Goal: Task Accomplishment & Management: Complete application form

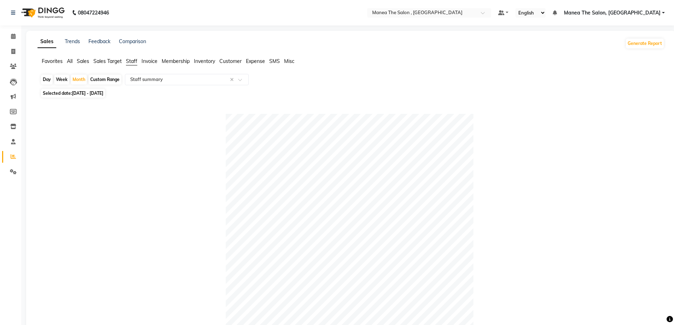
select select "full_report"
select select "pdf"
click at [15, 52] on icon at bounding box center [13, 51] width 4 height 5
select select "service"
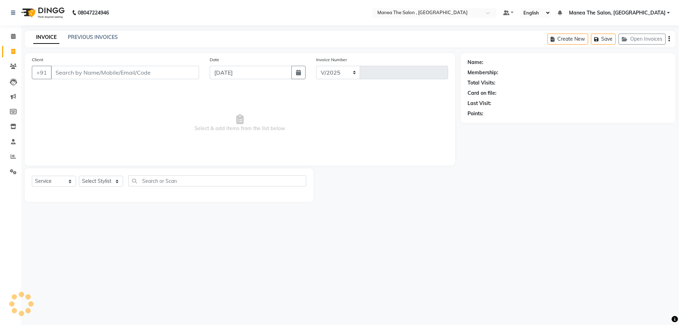
select select "7201"
type input "2318"
click at [106, 180] on select "Select Stylist" at bounding box center [101, 181] width 44 height 11
select select "84418"
click at [79, 176] on select "Select Stylist [PERSON_NAME] Manager [PERSON_NAME] [PERSON_NAME] [PERSON_NAME]" at bounding box center [101, 181] width 44 height 11
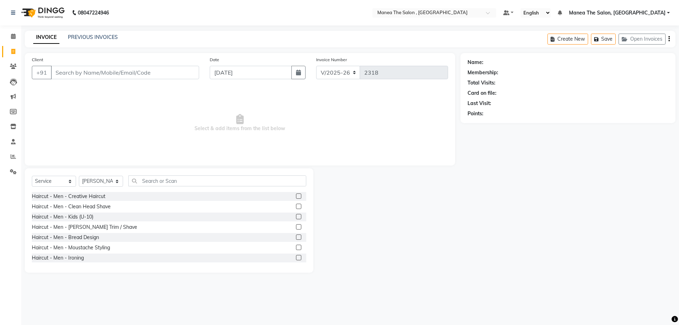
click at [296, 216] on label at bounding box center [298, 216] width 5 height 5
click at [296, 216] on input "checkbox" at bounding box center [298, 217] width 5 height 5
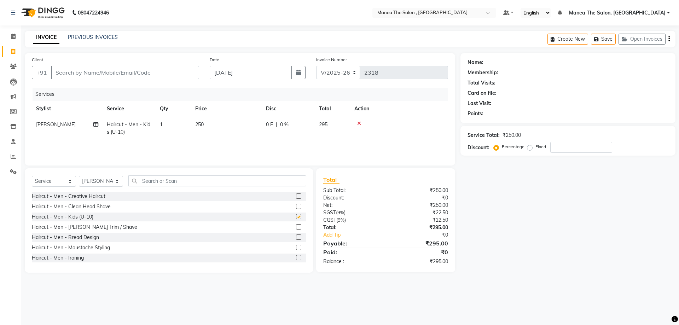
checkbox input "false"
click at [82, 76] on input "Client" at bounding box center [125, 72] width 148 height 13
type input "8"
type input "0"
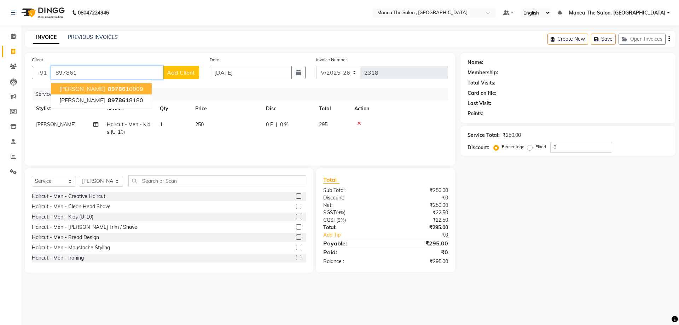
click at [121, 86] on ngb-highlight "897861 0009" at bounding box center [124, 88] width 37 height 7
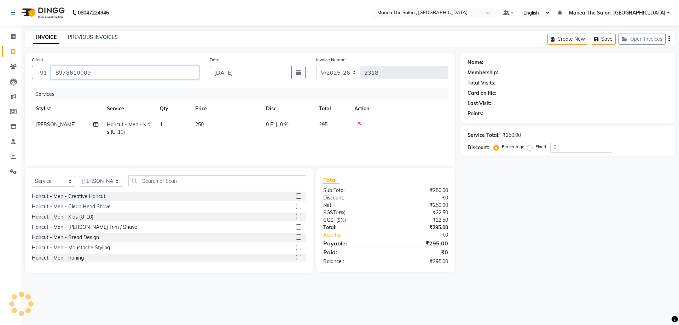
type input "8978610009"
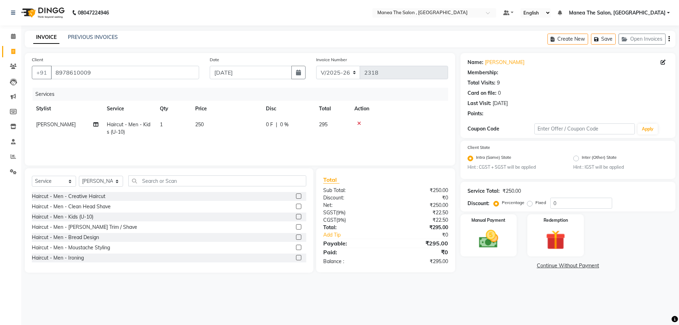
select select "1: Object"
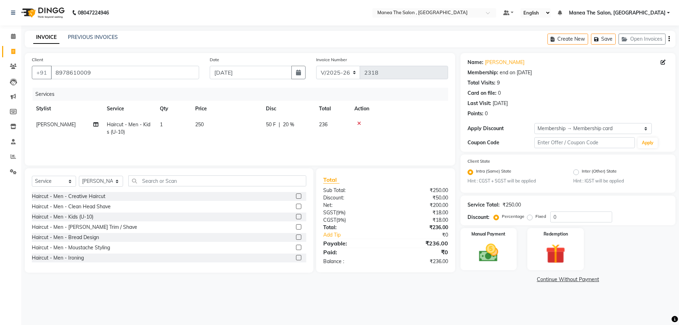
type input "20"
click at [505, 254] on img at bounding box center [488, 253] width 33 height 23
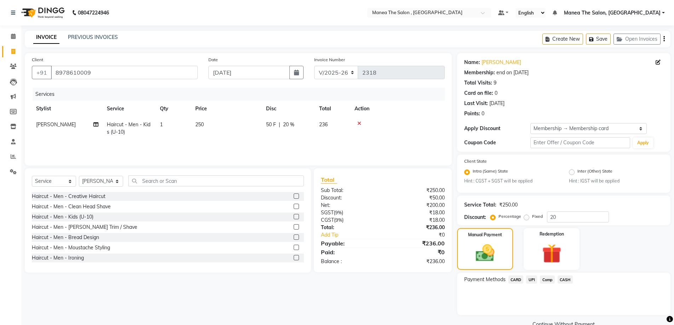
click at [532, 280] on span "UPI" at bounding box center [531, 280] width 11 height 8
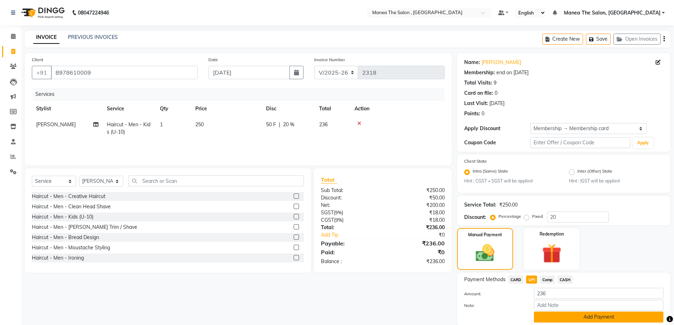
click at [564, 314] on button "Add Payment" at bounding box center [598, 317] width 129 height 11
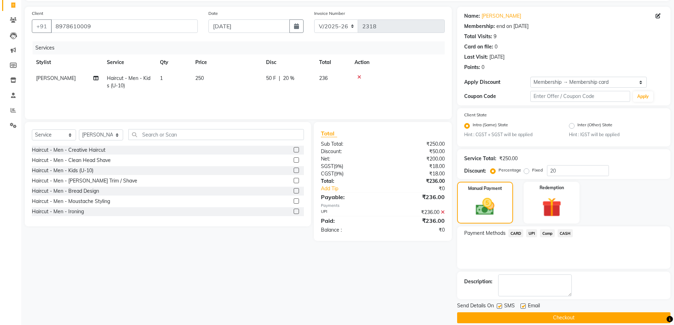
scroll to position [55, 0]
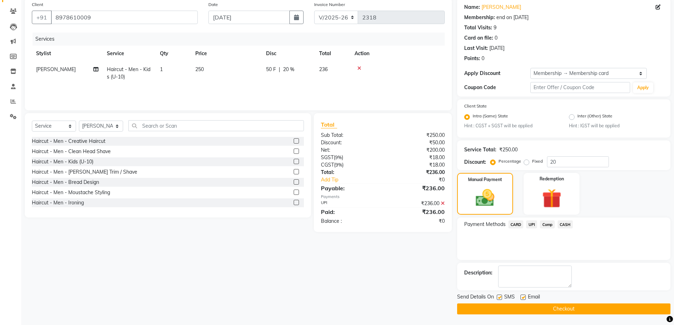
click at [570, 310] on button "Checkout" at bounding box center [563, 308] width 213 height 11
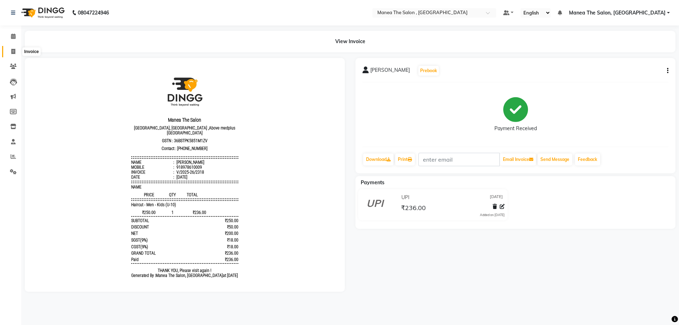
click at [16, 51] on span at bounding box center [13, 52] width 12 height 8
select select "service"
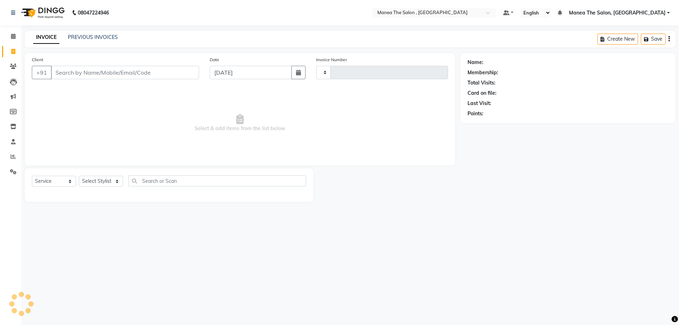
type input "2319"
select select "7201"
click at [117, 182] on select "Select Stylist" at bounding box center [101, 181] width 44 height 11
click at [114, 181] on select "Select Stylist [PERSON_NAME] Manager [PERSON_NAME] [PERSON_NAME] [PERSON_NAME]" at bounding box center [101, 181] width 44 height 11
select select "70825"
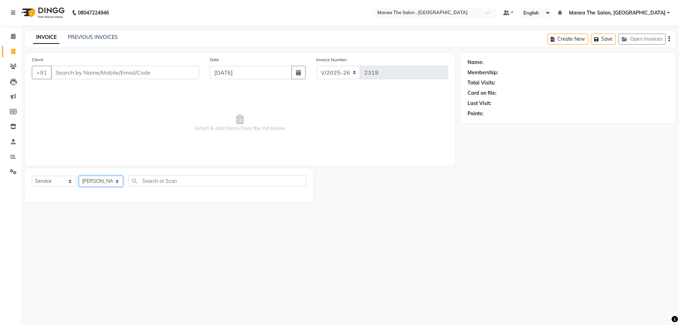
click at [79, 176] on select "Select Stylist [PERSON_NAME] Manager [PERSON_NAME] [PERSON_NAME] [PERSON_NAME]" at bounding box center [101, 181] width 44 height 11
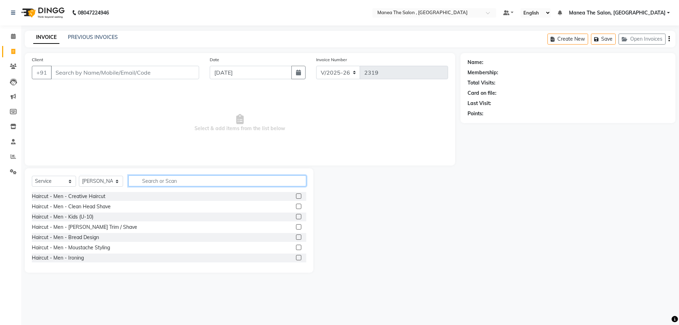
click at [161, 179] on input "text" at bounding box center [217, 180] width 178 height 11
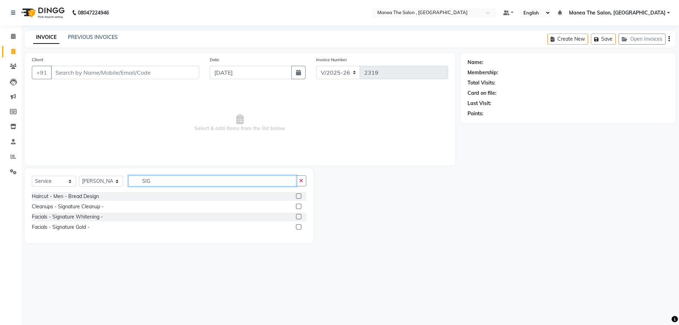
type input "SIG"
click at [298, 216] on label at bounding box center [298, 216] width 5 height 5
click at [298, 216] on input "checkbox" at bounding box center [298, 217] width 5 height 5
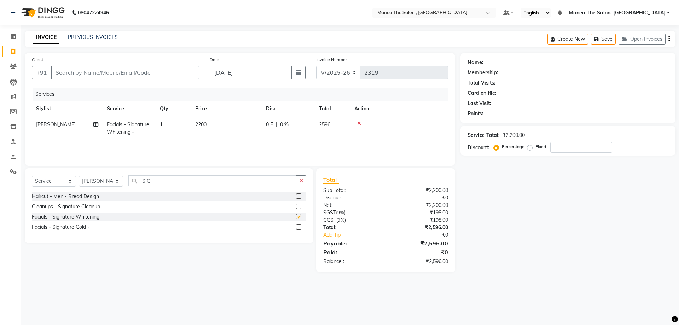
checkbox input "false"
drag, startPoint x: 158, startPoint y: 181, endPoint x: 137, endPoint y: 181, distance: 20.9
click at [137, 181] on input "SIG" at bounding box center [212, 180] width 168 height 11
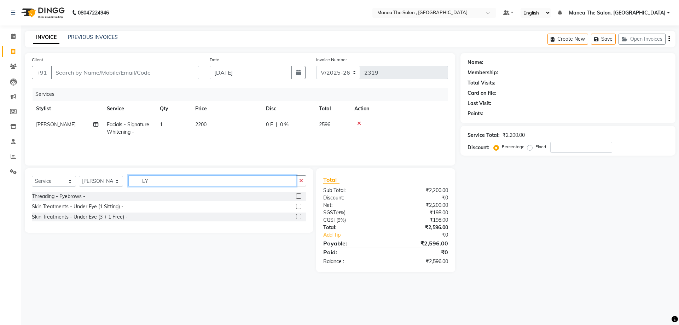
type input "EY"
click at [299, 196] on label at bounding box center [298, 195] width 5 height 5
click at [299, 196] on input "checkbox" at bounding box center [298, 196] width 5 height 5
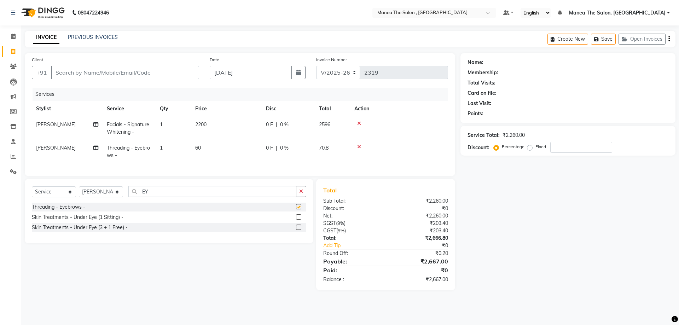
checkbox input "false"
drag, startPoint x: 187, startPoint y: 193, endPoint x: 128, endPoint y: 196, distance: 58.8
click at [129, 196] on input "EY" at bounding box center [212, 191] width 168 height 11
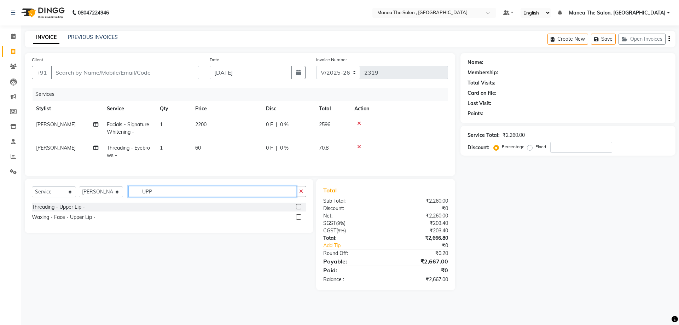
type input "UPP"
click at [297, 209] on label at bounding box center [298, 206] width 5 height 5
click at [297, 209] on input "checkbox" at bounding box center [298, 207] width 5 height 5
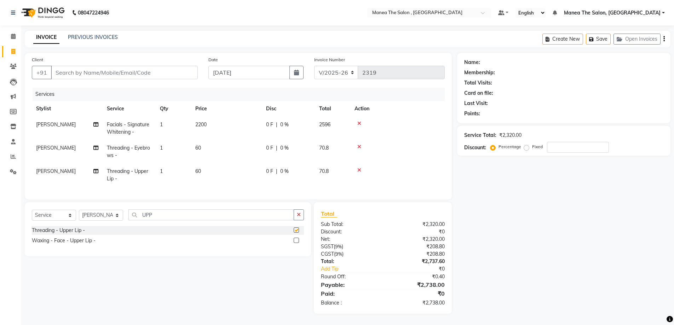
checkbox input "false"
drag, startPoint x: 154, startPoint y: 218, endPoint x: 100, endPoint y: 222, distance: 53.9
click at [100, 222] on div "Select Service Product Membership Package Voucher Prepaid Gift Card Select Styl…" at bounding box center [168, 217] width 272 height 17
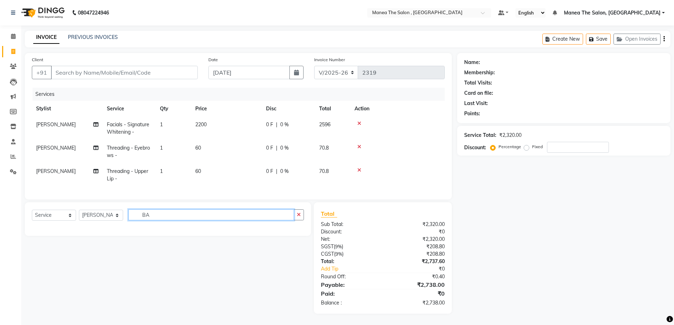
type input "B"
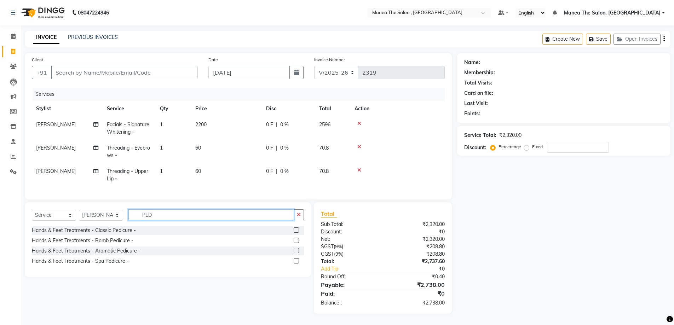
type input "PED"
click at [298, 233] on label at bounding box center [296, 229] width 5 height 5
click at [298, 233] on input "checkbox" at bounding box center [296, 230] width 5 height 5
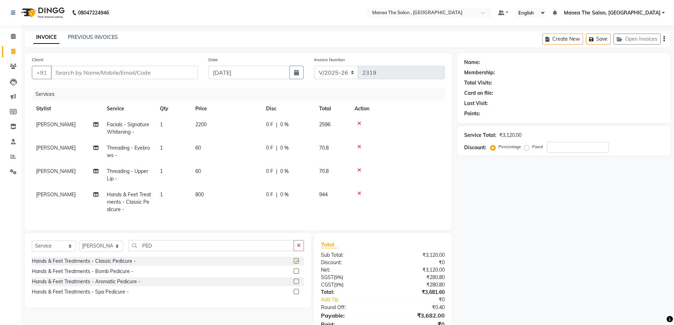
checkbox input "false"
click at [114, 249] on select "Select Stylist [PERSON_NAME] Manager [PERSON_NAME] [PERSON_NAME] [PERSON_NAME]" at bounding box center [101, 246] width 44 height 11
click at [116, 251] on select "Select Stylist [PERSON_NAME] Manager [PERSON_NAME] [PERSON_NAME] [PERSON_NAME]" at bounding box center [101, 246] width 44 height 11
select select "72491"
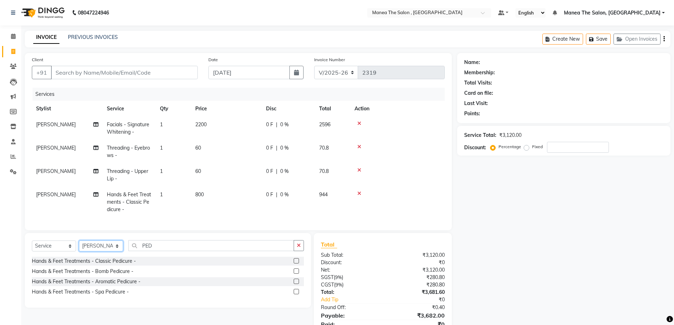
click at [79, 246] on select "Select Stylist [PERSON_NAME] Manager [PERSON_NAME] [PERSON_NAME] [PERSON_NAME]" at bounding box center [101, 246] width 44 height 11
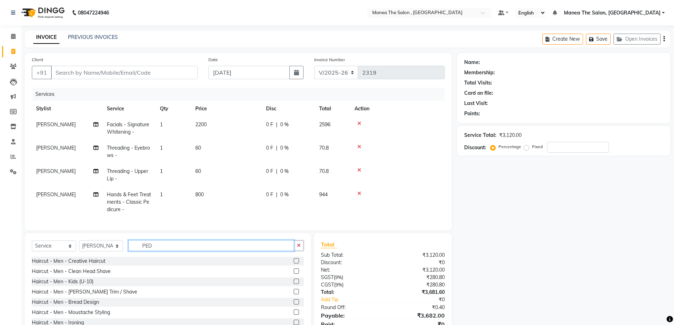
drag, startPoint x: 241, startPoint y: 255, endPoint x: 212, endPoint y: 255, distance: 29.7
click at [212, 251] on input "PED" at bounding box center [211, 245] width 166 height 11
type input "PED"
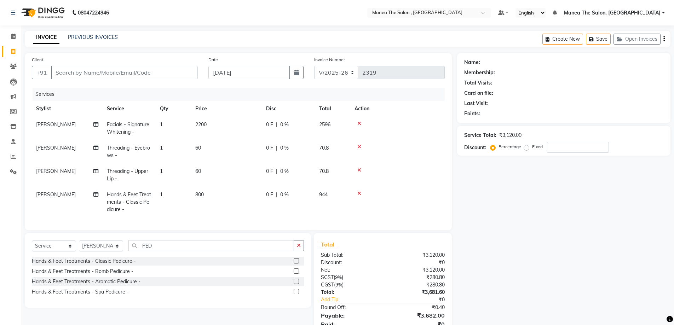
click at [296, 263] on label at bounding box center [296, 260] width 5 height 5
click at [296, 263] on input "checkbox" at bounding box center [296, 261] width 5 height 5
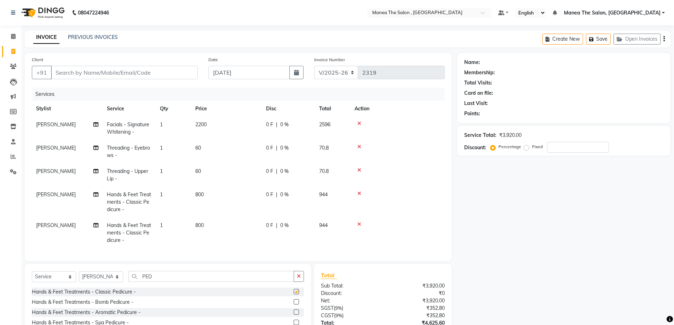
checkbox input "false"
drag, startPoint x: 166, startPoint y: 280, endPoint x: 143, endPoint y: 280, distance: 22.6
click at [143, 280] on input "PED" at bounding box center [211, 276] width 166 height 11
type input "D"
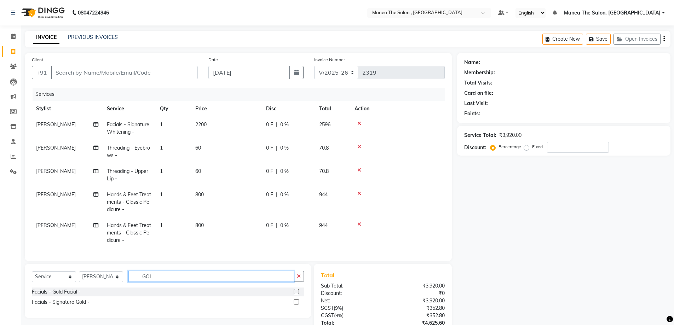
type input "GOL"
click at [297, 294] on label at bounding box center [296, 291] width 5 height 5
click at [297, 294] on input "checkbox" at bounding box center [296, 292] width 5 height 5
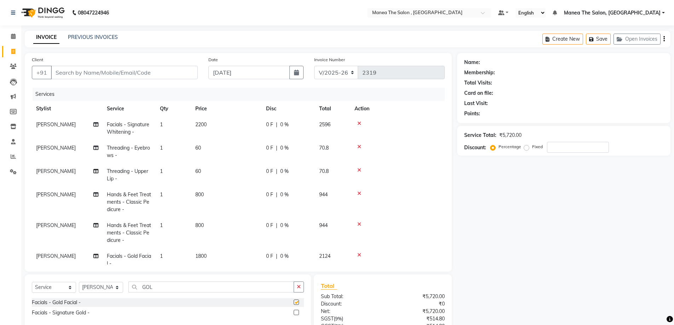
checkbox input "false"
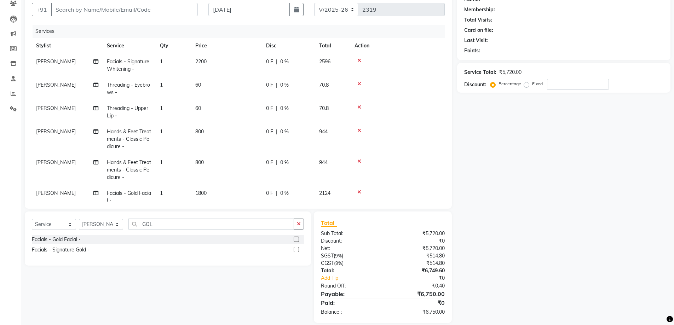
scroll to position [71, 0]
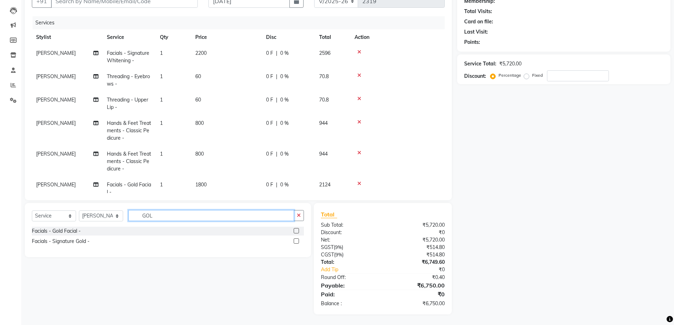
drag, startPoint x: 163, startPoint y: 217, endPoint x: 123, endPoint y: 217, distance: 40.3
click at [123, 217] on div "Select Service Product Membership Package Voucher Prepaid Gift Card Select Styl…" at bounding box center [168, 218] width 272 height 17
type input "EY"
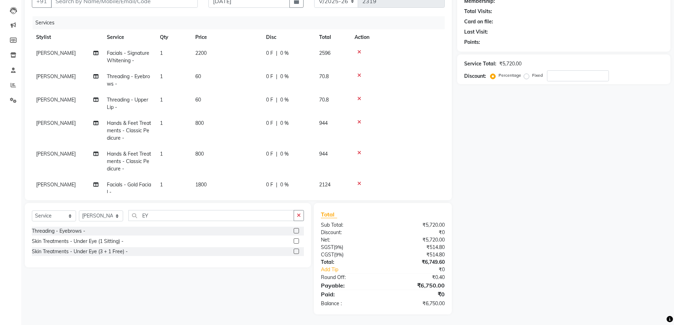
click at [297, 231] on label at bounding box center [296, 230] width 5 height 5
click at [297, 231] on input "checkbox" at bounding box center [296, 231] width 5 height 5
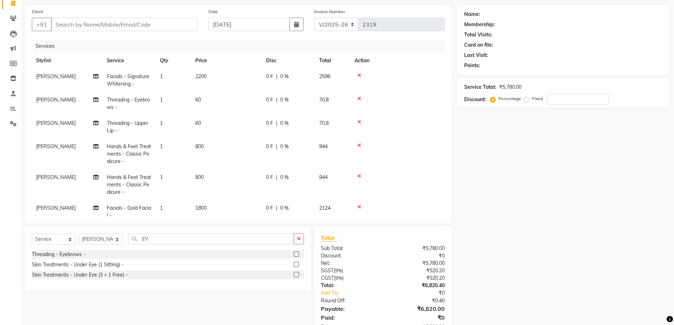
scroll to position [71, 0]
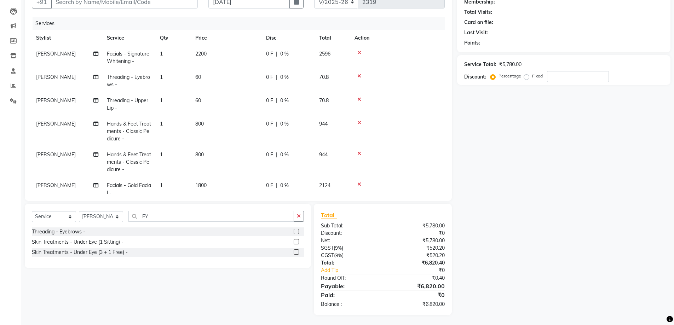
click at [296, 230] on label at bounding box center [296, 231] width 5 height 5
click at [296, 230] on input "checkbox" at bounding box center [296, 232] width 5 height 5
checkbox input "false"
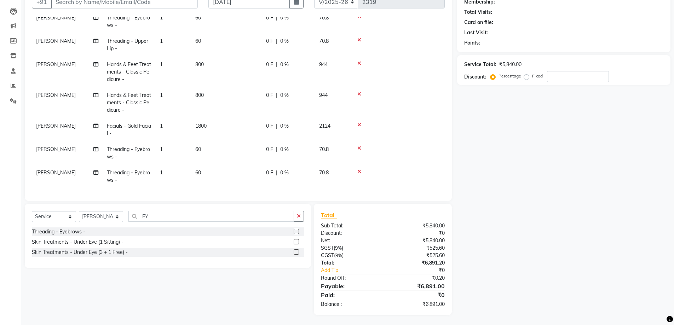
click at [357, 169] on div at bounding box center [397, 171] width 86 height 5
click at [358, 169] on icon at bounding box center [359, 171] width 4 height 5
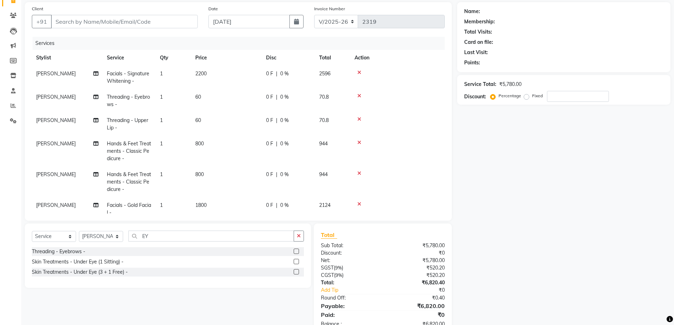
scroll to position [35, 0]
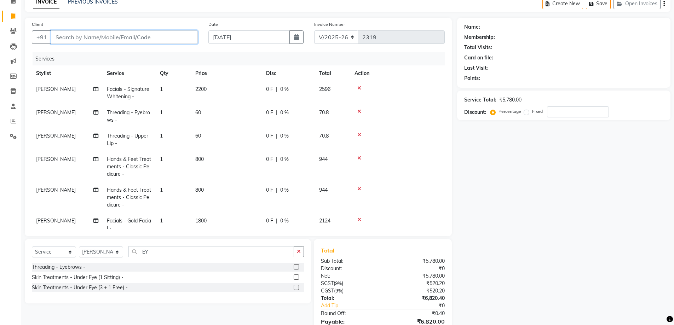
click at [100, 33] on input "Client" at bounding box center [124, 36] width 147 height 13
type input "9"
type input "0"
type input "9160256382"
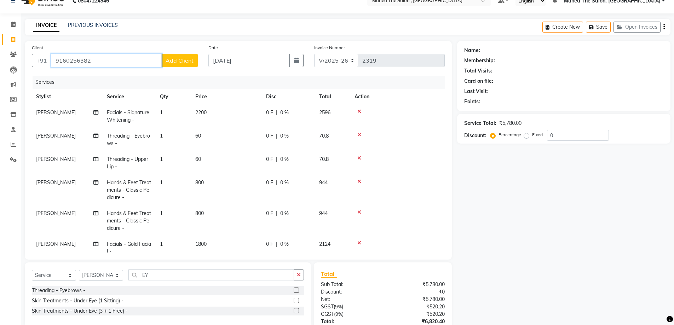
scroll to position [0, 0]
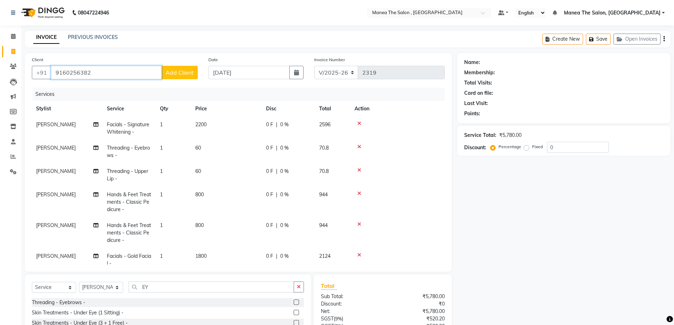
drag, startPoint x: 54, startPoint y: 73, endPoint x: 104, endPoint y: 71, distance: 50.2
click at [104, 71] on input "9160256382" at bounding box center [106, 72] width 111 height 13
type input "9160170233"
click at [181, 71] on span "Add Client" at bounding box center [180, 72] width 28 height 7
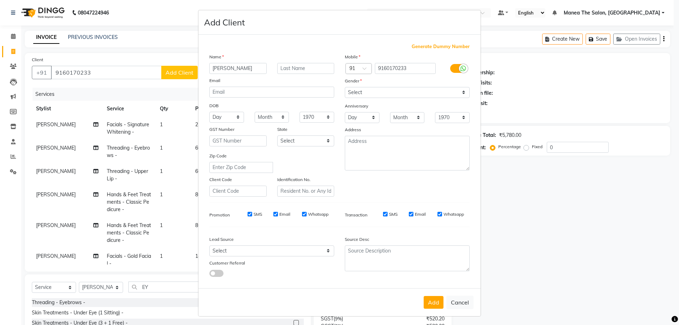
type input "[PERSON_NAME]"
click at [418, 92] on select "Select [DEMOGRAPHIC_DATA] [DEMOGRAPHIC_DATA] Other Prefer Not To Say" at bounding box center [407, 92] width 125 height 11
select select "[DEMOGRAPHIC_DATA]"
click at [345, 87] on select "Select [DEMOGRAPHIC_DATA] [DEMOGRAPHIC_DATA] Other Prefer Not To Say" at bounding box center [407, 92] width 125 height 11
click at [430, 302] on button "Add" at bounding box center [434, 302] width 20 height 13
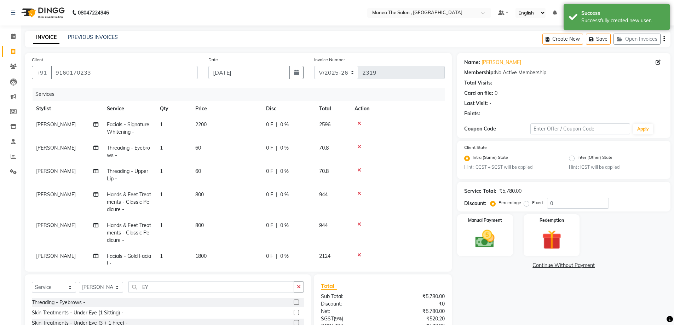
scroll to position [41, 0]
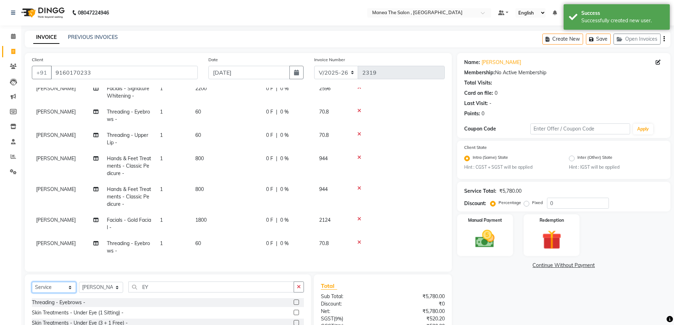
click at [70, 289] on select "Select Service Product Membership Package Voucher Prepaid Gift Card" at bounding box center [54, 287] width 44 height 11
click at [32, 282] on select "Select Service Product Membership Package Voucher Prepaid Gift Card" at bounding box center [54, 287] width 44 height 11
click at [115, 284] on select "Select Stylist [PERSON_NAME] Manager [PERSON_NAME] [PERSON_NAME] [PERSON_NAME]" at bounding box center [101, 287] width 44 height 11
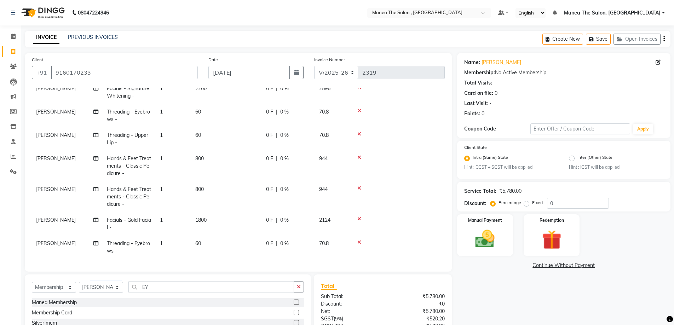
click at [140, 277] on div "Select Service Product Membership Package Voucher Prepaid Gift Card Select Styl…" at bounding box center [168, 326] width 286 height 104
click at [101, 285] on select "Select Stylist [PERSON_NAME] Manager [PERSON_NAME] [PERSON_NAME] [PERSON_NAME]" at bounding box center [101, 287] width 44 height 11
click at [79, 282] on select "Select Stylist [PERSON_NAME] Manager [PERSON_NAME] [PERSON_NAME] [PERSON_NAME]" at bounding box center [101, 287] width 44 height 11
drag, startPoint x: 150, startPoint y: 287, endPoint x: 137, endPoint y: 287, distance: 12.7
click at [137, 287] on input "EY" at bounding box center [211, 287] width 166 height 11
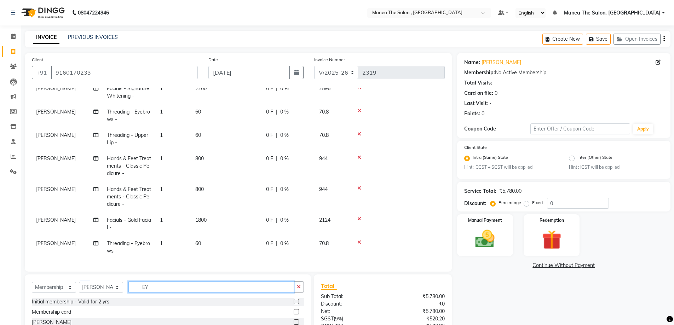
scroll to position [42, 0]
click at [148, 299] on div "Initial membership - Valid for 2 yrs" at bounding box center [168, 301] width 272 height 9
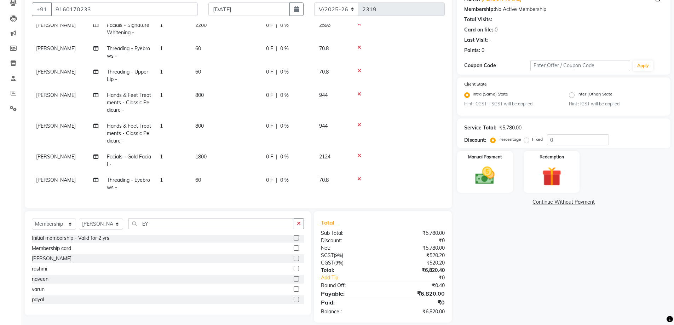
scroll to position [71, 0]
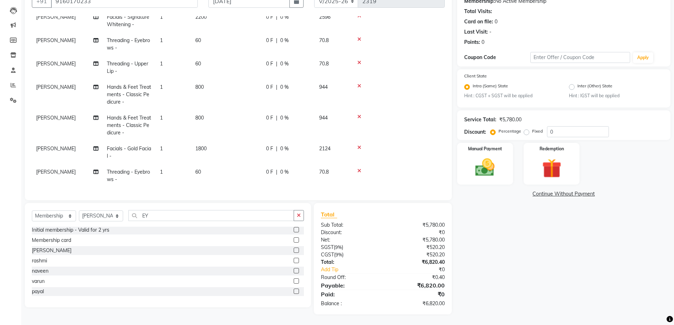
click at [294, 229] on label at bounding box center [296, 229] width 5 height 5
click at [294, 229] on input "checkbox" at bounding box center [296, 230] width 5 height 5
select select "select"
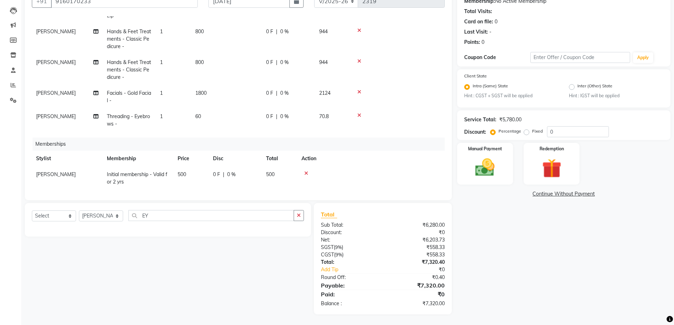
scroll to position [99, 0]
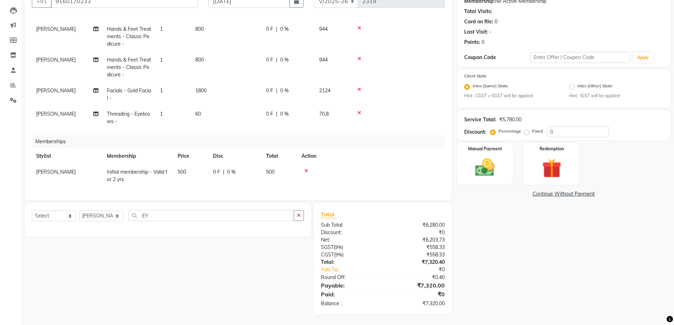
click at [88, 169] on td "[PERSON_NAME]" at bounding box center [67, 175] width 71 height 23
select select "72491"
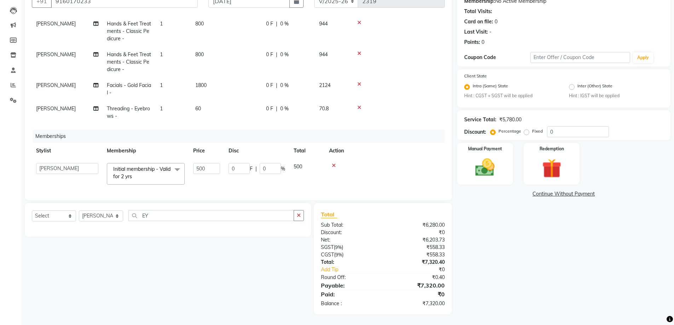
click at [370, 175] on td at bounding box center [385, 174] width 120 height 30
drag, startPoint x: 563, startPoint y: 134, endPoint x: 488, endPoint y: 135, distance: 75.0
click at [489, 135] on div "Discount: Percentage Fixed 0" at bounding box center [563, 131] width 199 height 11
type input "20"
click at [490, 278] on div "Name: [PERSON_NAME] Membership: No Active Membership Total Visits: Card on file…" at bounding box center [566, 148] width 219 height 333
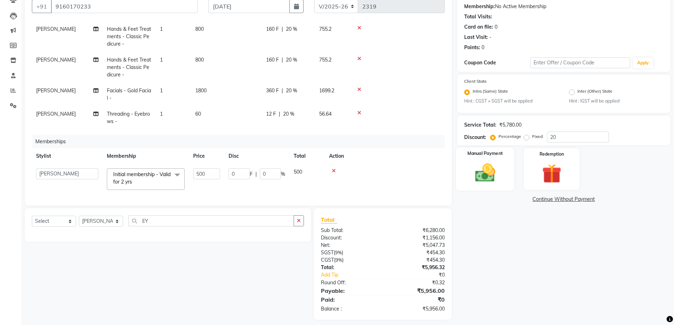
scroll to position [71, 0]
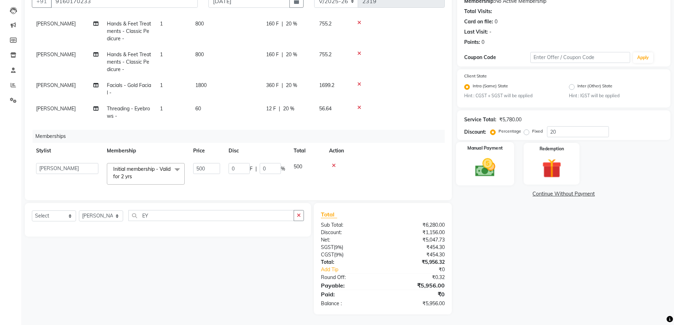
click at [492, 170] on img at bounding box center [485, 167] width 33 height 23
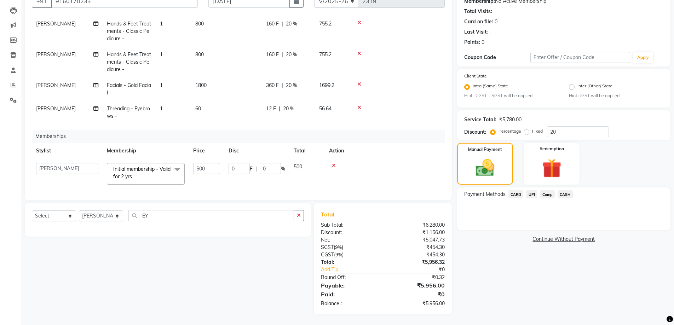
click at [516, 192] on span "CARD" at bounding box center [515, 194] width 15 height 8
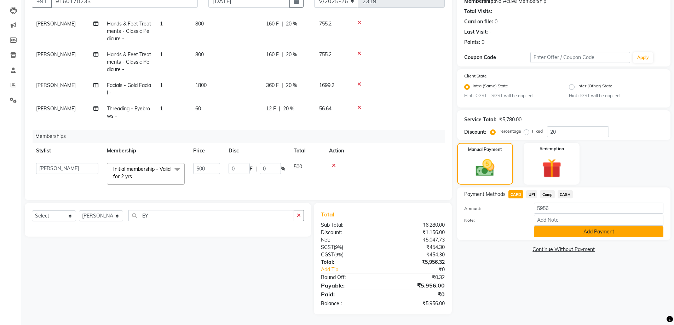
click at [569, 229] on button "Add Payment" at bounding box center [598, 231] width 129 height 11
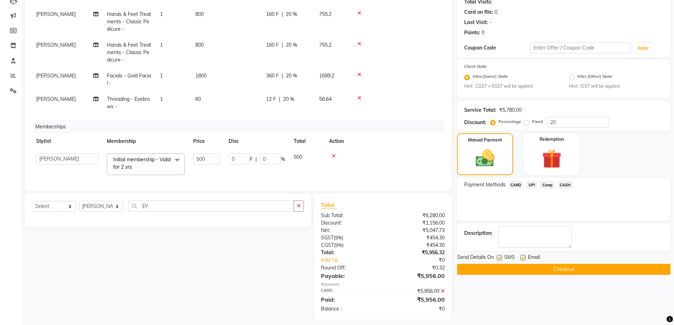
scroll to position [86, 0]
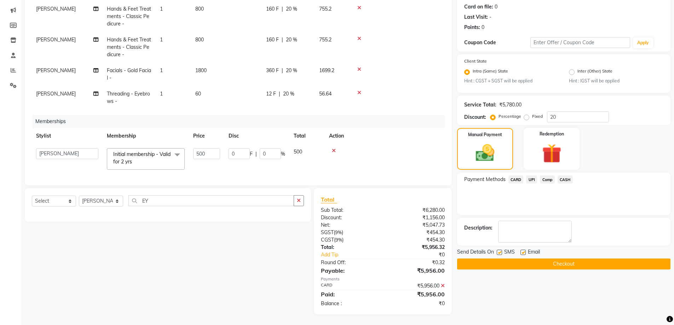
drag, startPoint x: 561, startPoint y: 262, endPoint x: 550, endPoint y: 266, distance: 11.0
click at [561, 262] on button "Checkout" at bounding box center [563, 264] width 213 height 11
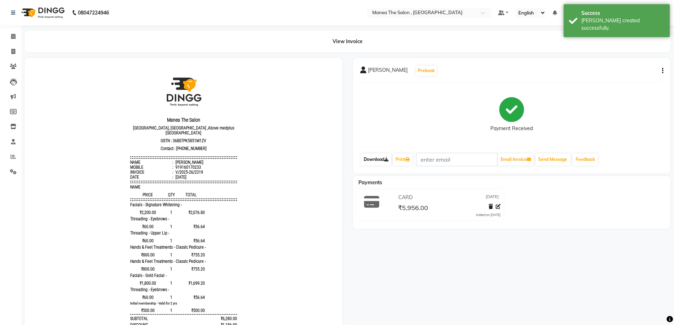
click at [381, 161] on link "Download" at bounding box center [376, 159] width 30 height 12
drag, startPoint x: 172, startPoint y: 167, endPoint x: 203, endPoint y: 166, distance: 30.8
click at [193, 166] on div "919160170233" at bounding box center [187, 167] width 27 height 5
click at [203, 166] on li "Mobile : 919160170233" at bounding box center [183, 167] width 107 height 5
drag, startPoint x: 175, startPoint y: 167, endPoint x: 196, endPoint y: 167, distance: 20.9
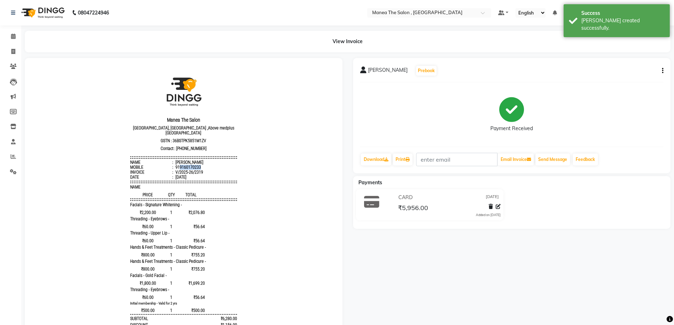
click at [196, 167] on li "Mobile : 919160170233" at bounding box center [183, 167] width 107 height 5
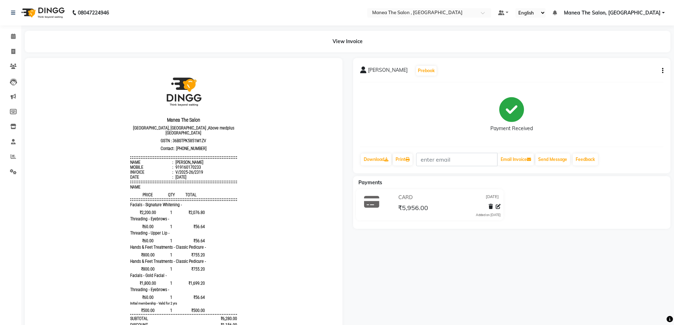
drag, startPoint x: 197, startPoint y: 166, endPoint x: 265, endPoint y: 195, distance: 74.6
click at [265, 195] on body "Manea The Salon [GEOGRAPHIC_DATA], [GEOGRAPHIC_DATA] ,Above medplus 3rd floor, …" at bounding box center [184, 228] width 298 height 321
drag, startPoint x: 174, startPoint y: 167, endPoint x: 197, endPoint y: 168, distance: 23.0
click at [197, 168] on li "Mobile : 919160170233" at bounding box center [183, 167] width 107 height 5
copy div "9160170233"
